Goal: Transaction & Acquisition: Purchase product/service

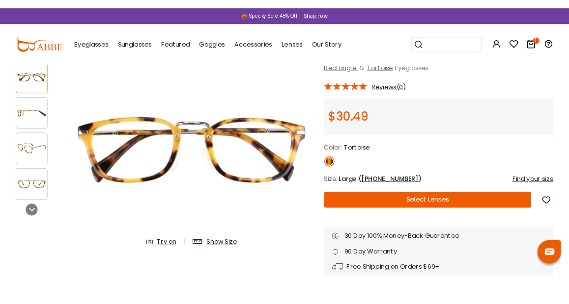
scroll to position [63, 0]
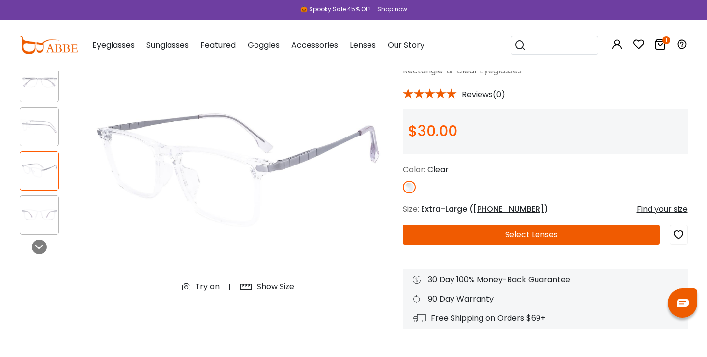
click at [659, 43] on icon at bounding box center [660, 44] width 12 height 12
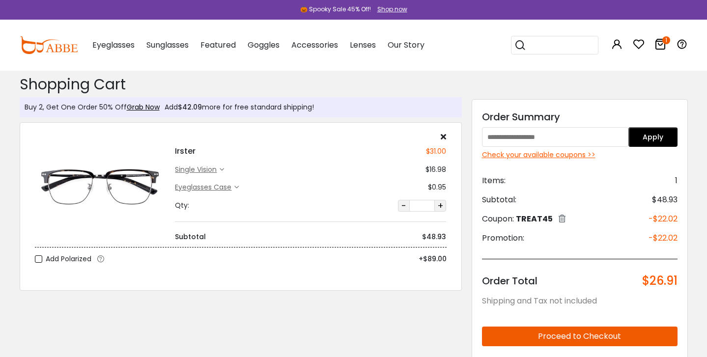
click at [210, 186] on div "Eyeglasses Case" at bounding box center [204, 187] width 59 height 10
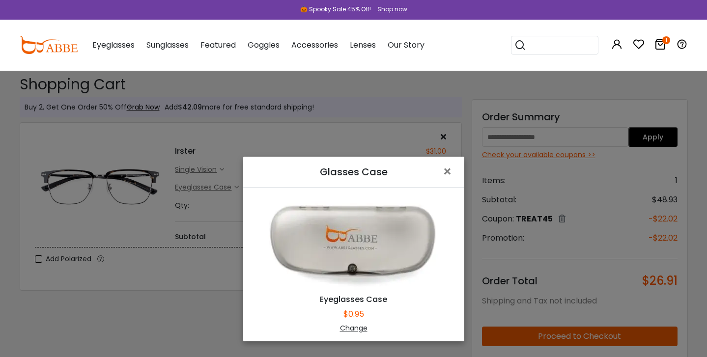
click at [346, 327] on div "Change" at bounding box center [353, 328] width 196 height 10
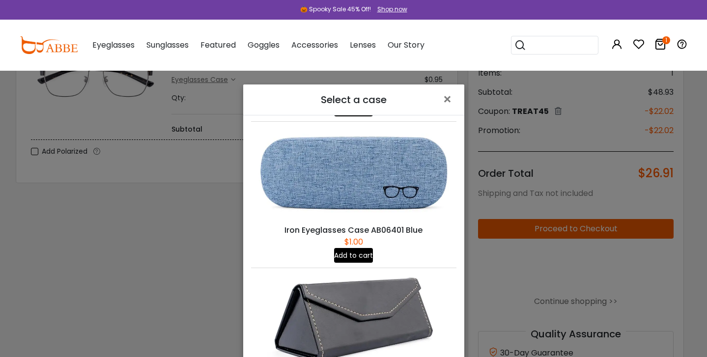
scroll to position [232, 0]
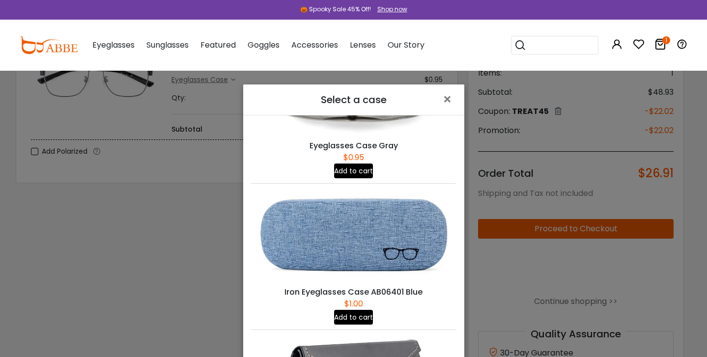
click at [344, 310] on button "Add to cart" at bounding box center [353, 317] width 39 height 15
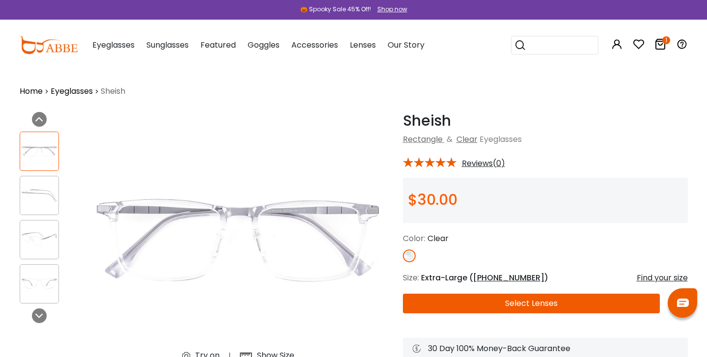
click at [30, 242] on img at bounding box center [39, 239] width 38 height 19
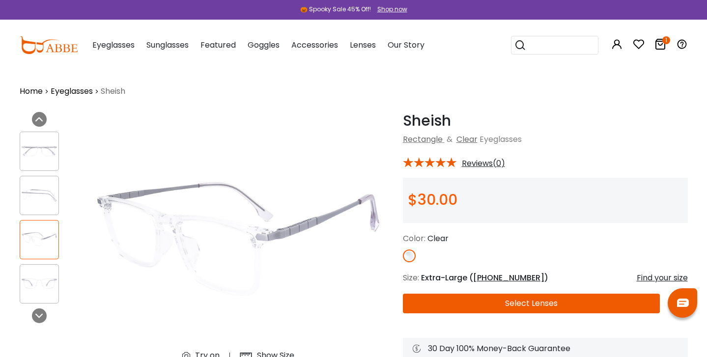
click at [37, 282] on img at bounding box center [39, 283] width 38 height 19
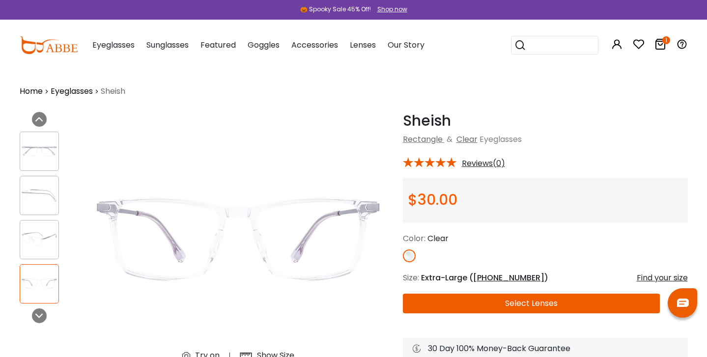
click at [28, 158] on img at bounding box center [39, 150] width 38 height 19
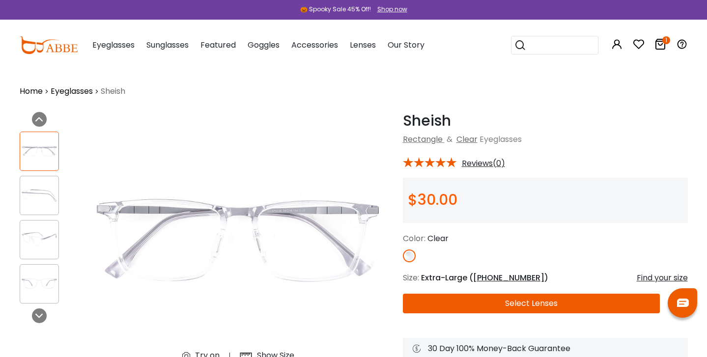
click at [32, 202] on img at bounding box center [39, 195] width 38 height 19
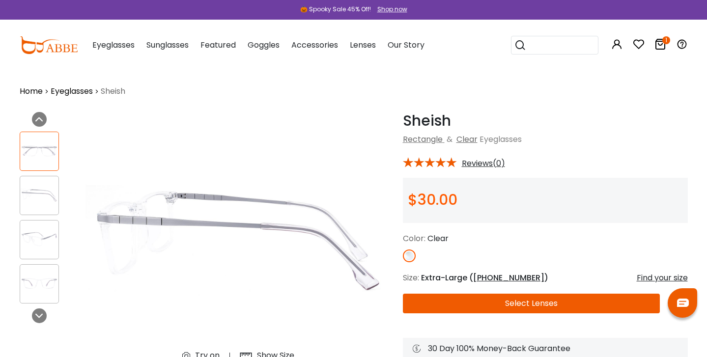
click at [35, 256] on div at bounding box center [39, 239] width 39 height 39
click at [37, 290] on img at bounding box center [39, 283] width 38 height 19
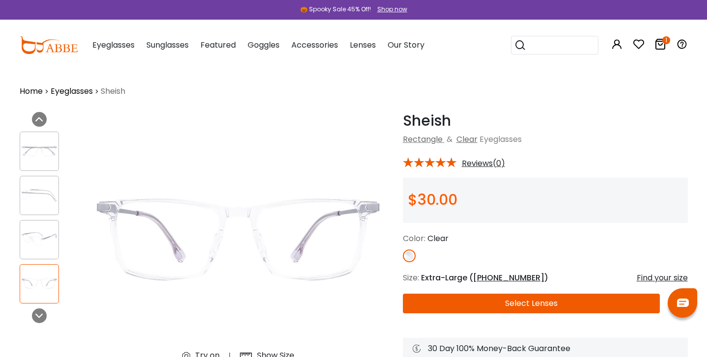
click at [378, 7] on div "Shop now" at bounding box center [392, 9] width 30 height 9
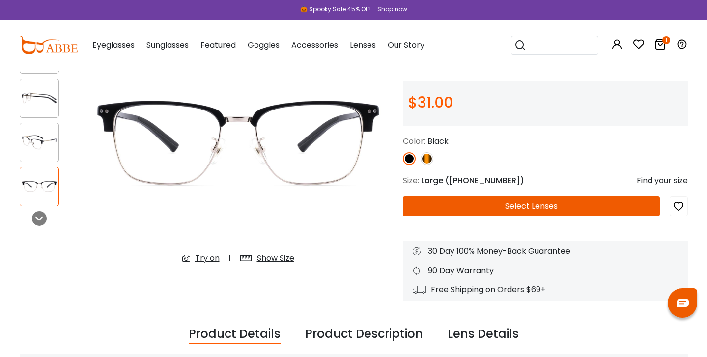
click at [646, 43] on div "Popular Searches round Sunglasses aviator clear tortoise cat Recommended Laya $…" at bounding box center [594, 45] width 187 height 51
click at [659, 46] on icon at bounding box center [660, 44] width 12 height 12
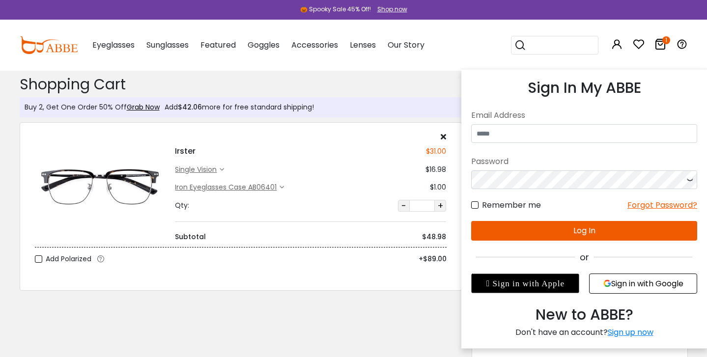
click at [633, 277] on button "Sign in with Google" at bounding box center [643, 284] width 108 height 20
click at [627, 289] on button "Sign in with Google" at bounding box center [643, 284] width 108 height 20
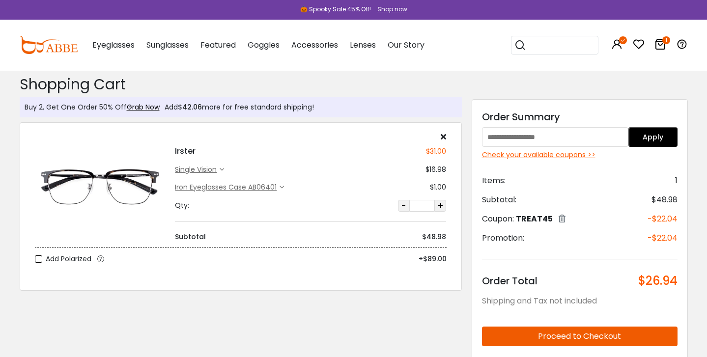
click at [226, 187] on div "Iron Eyeglasses Case AB06401" at bounding box center [227, 187] width 105 height 10
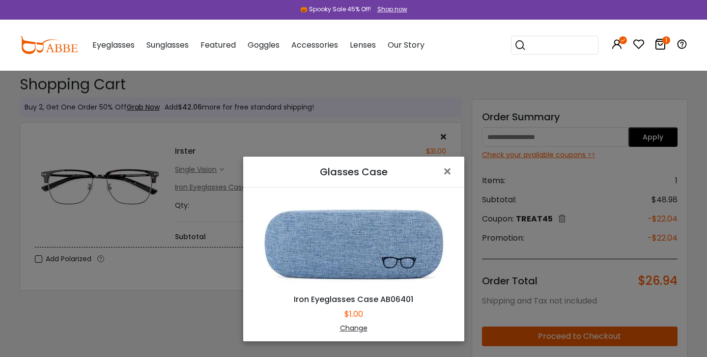
click at [358, 130] on div "Glasses Case × Iron Eyeglasses Case AB06401 $1.00 Change" at bounding box center [353, 178] width 707 height 357
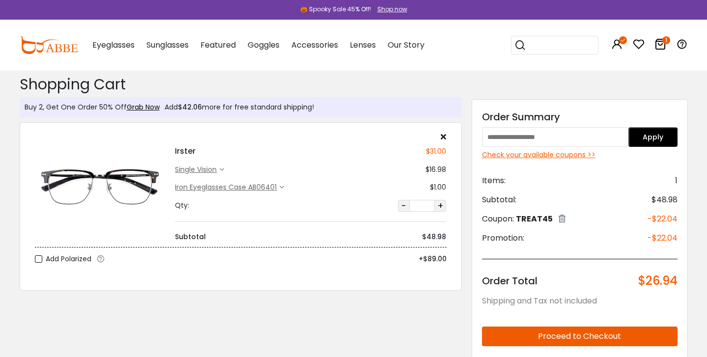
click at [212, 170] on div "single vision" at bounding box center [197, 170] width 45 height 10
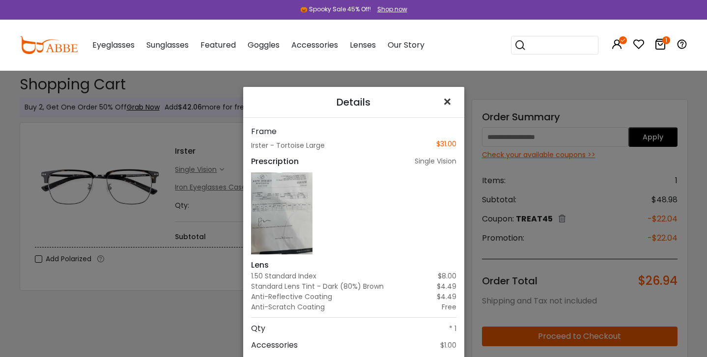
click at [449, 112] on span "×" at bounding box center [449, 101] width 14 height 21
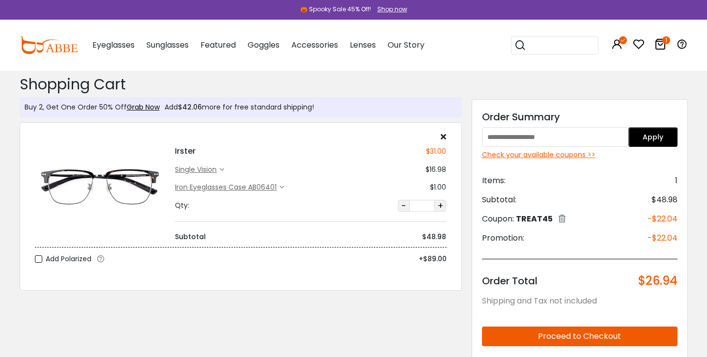
click at [549, 152] on div "Check your available coupons >>" at bounding box center [579, 155] width 195 height 10
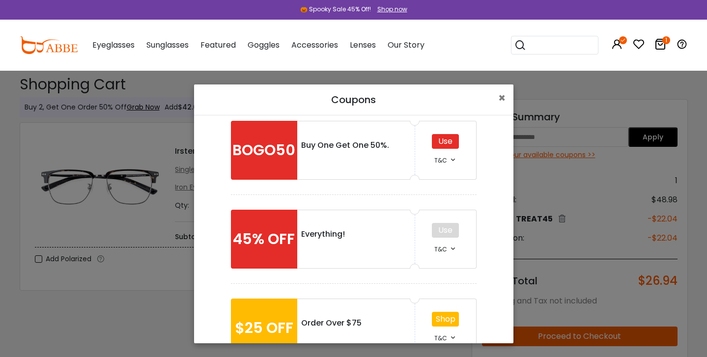
scroll to position [41, 0]
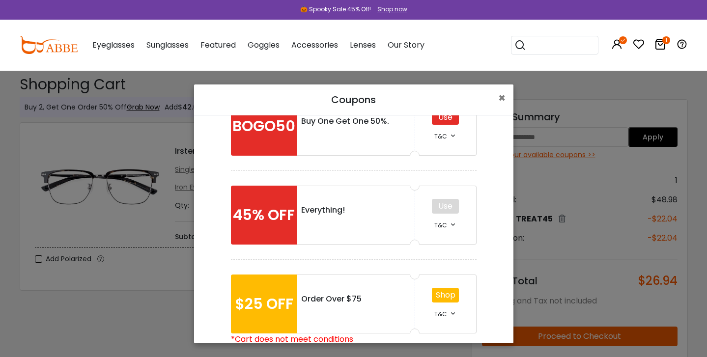
click at [441, 299] on link "Shop" at bounding box center [446, 294] width 20 height 11
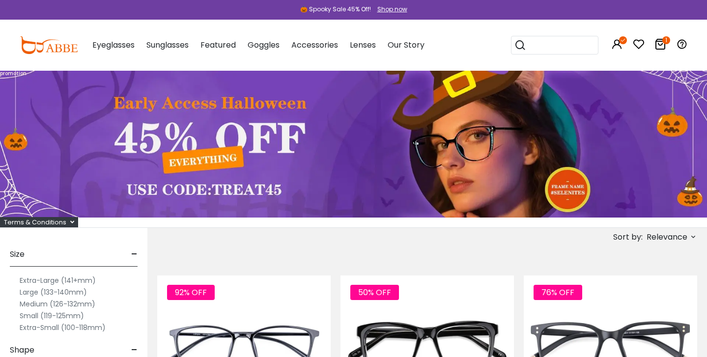
click at [659, 47] on icon at bounding box center [660, 44] width 12 height 12
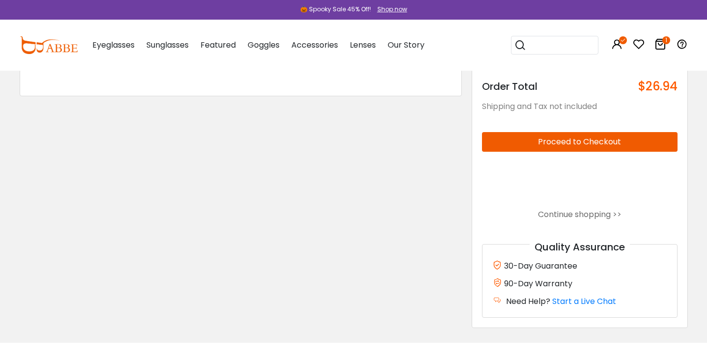
scroll to position [196, 0]
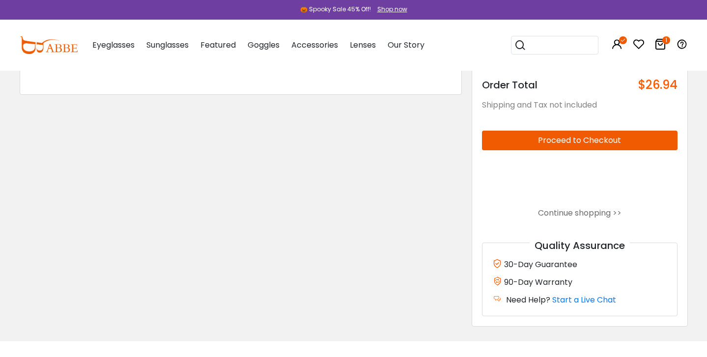
click at [585, 134] on button "Proceed to Checkout" at bounding box center [579, 141] width 195 height 20
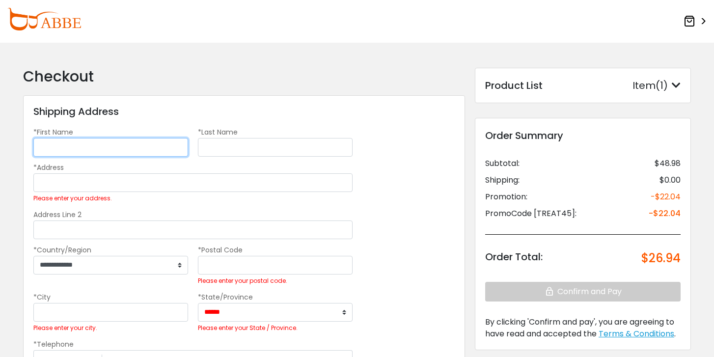
click at [136, 148] on input "*First Name" at bounding box center [110, 147] width 155 height 19
type input "******"
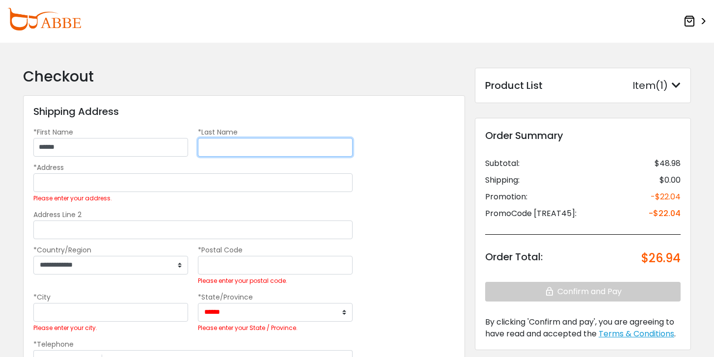
type input "******"
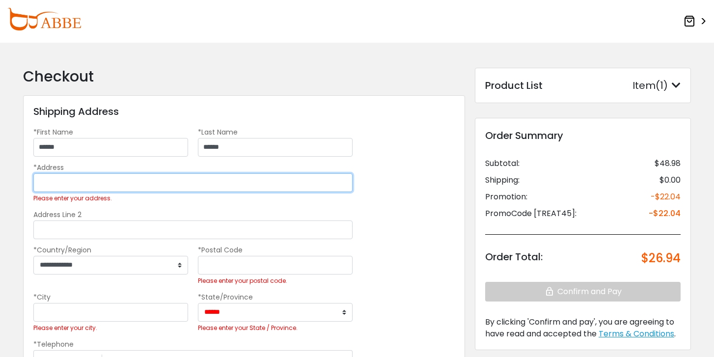
type input "**********"
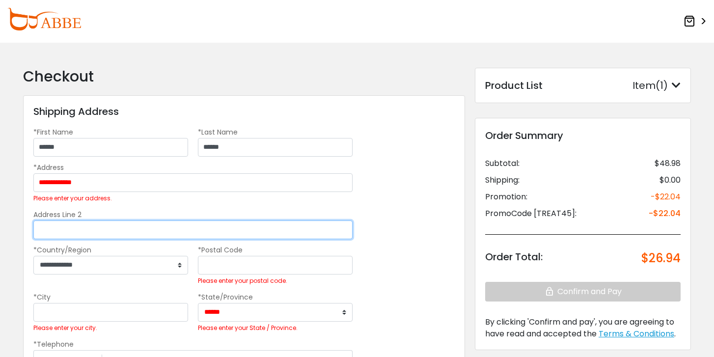
type input "*"
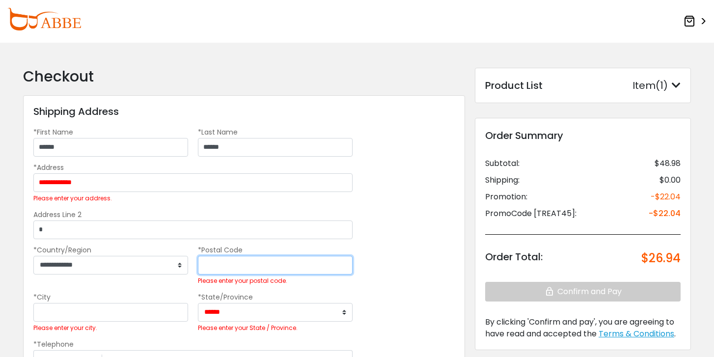
type input "*****"
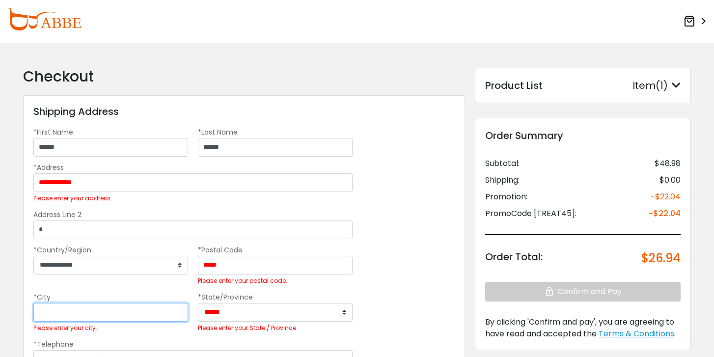
type input "******"
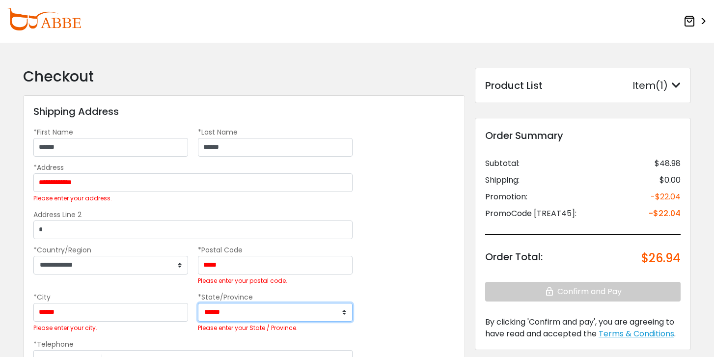
select select "**"
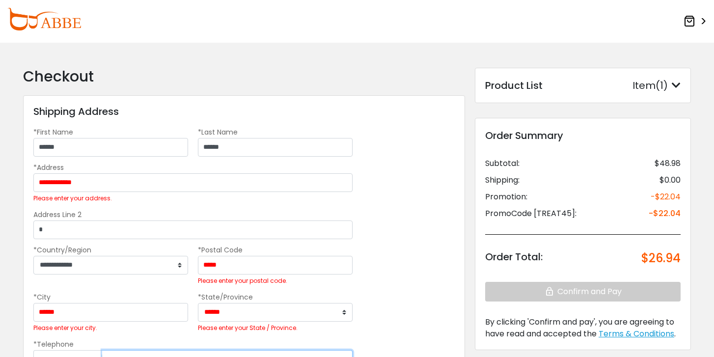
type input "**********"
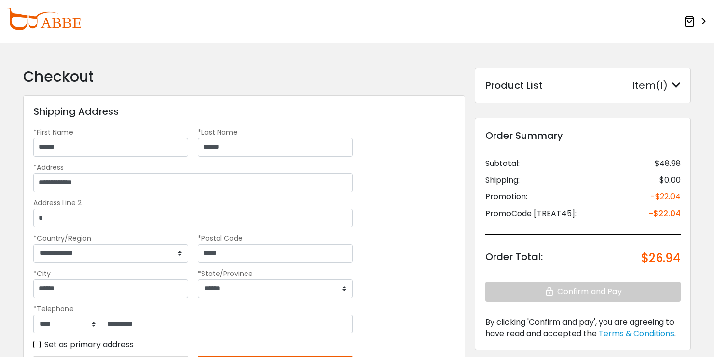
click at [269, 82] on h2 "Checkout" at bounding box center [244, 77] width 442 height 18
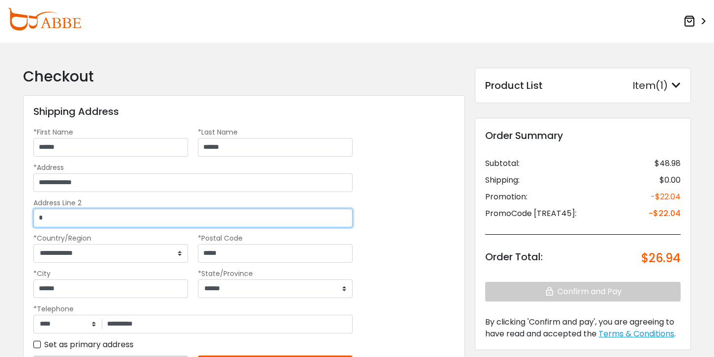
drag, startPoint x: 56, startPoint y: 223, endPoint x: -4, endPoint y: 201, distance: 63.9
click at [0, 201] on html "Eyeglasses Thanks for your subscription Please use coupon code " NEWCOMER " to …" at bounding box center [357, 229] width 714 height 458
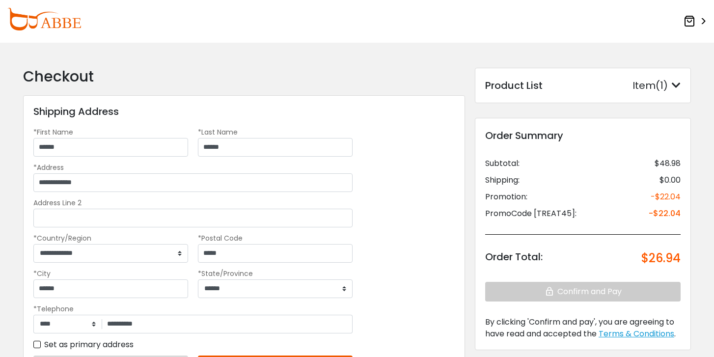
click at [703, 170] on form "**********" at bounding box center [357, 250] width 714 height 415
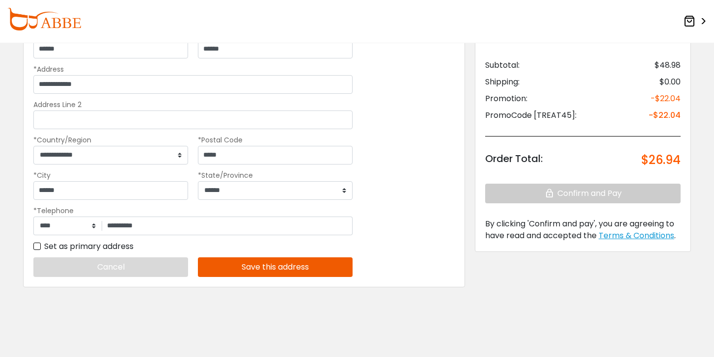
scroll to position [101, 0]
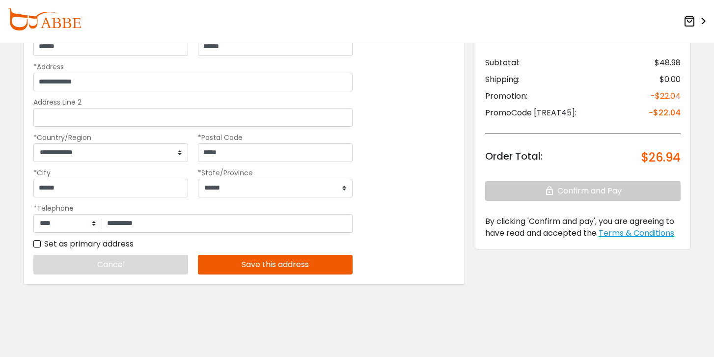
click at [294, 268] on button "Save this address" at bounding box center [275, 265] width 155 height 20
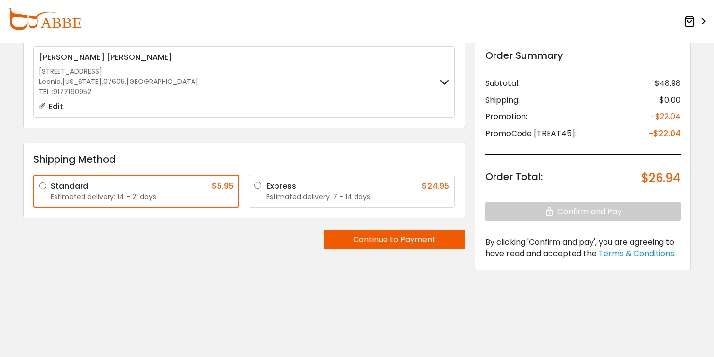
scroll to position [63, 0]
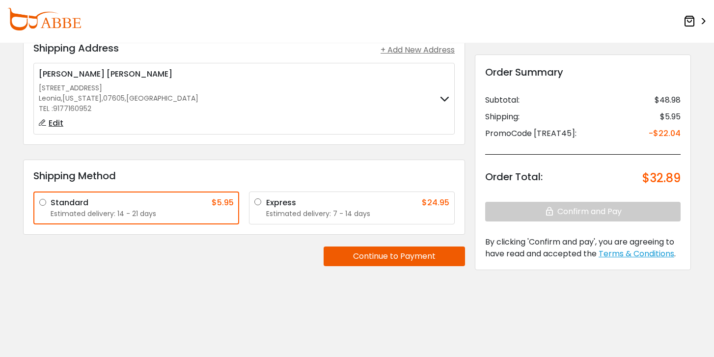
click at [373, 254] on button "Continue to Payment" at bounding box center [394, 257] width 141 height 20
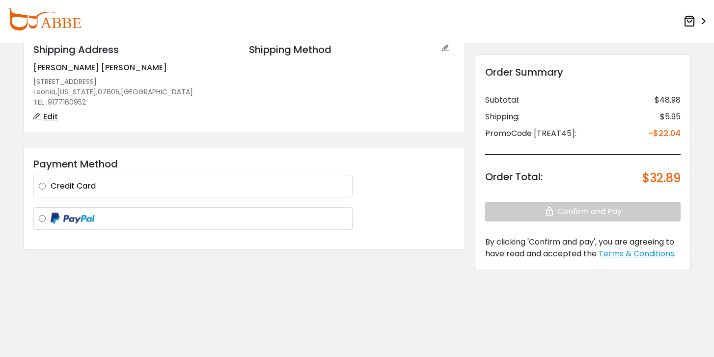
click at [59, 220] on img at bounding box center [73, 219] width 44 height 12
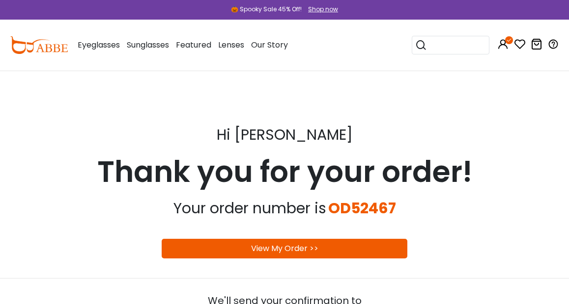
click at [307, 240] on div "View My Order >>" at bounding box center [285, 249] width 246 height 20
click at [301, 244] on link "View My Order >>" at bounding box center [284, 248] width 67 height 11
